Goal: Information Seeking & Learning: Find specific page/section

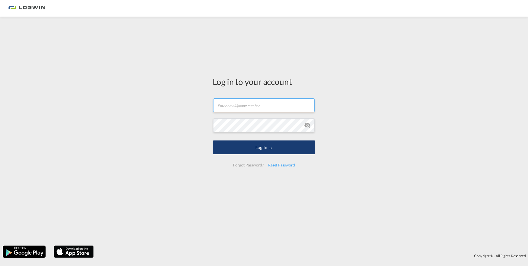
type input "[PERSON_NAME][EMAIL_ADDRESS][DOMAIN_NAME]"
click at [234, 153] on button "Log In" at bounding box center [264, 147] width 103 height 14
